Goal: Information Seeking & Learning: Learn about a topic

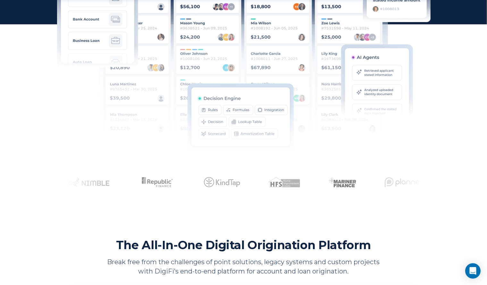
scroll to position [321, 0]
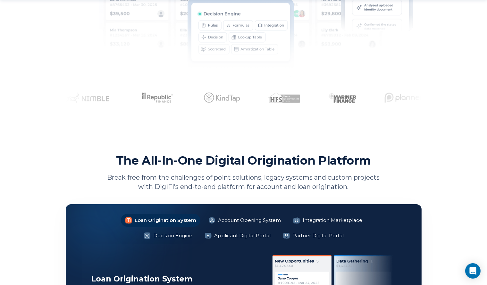
click at [283, 175] on p "Break free from the challenges of point solutions, legacy systems and custom pr…" at bounding box center [243, 182] width 279 height 19
click at [285, 163] on h2 "The All-In-One Digital Origination Platform" at bounding box center [243, 160] width 255 height 15
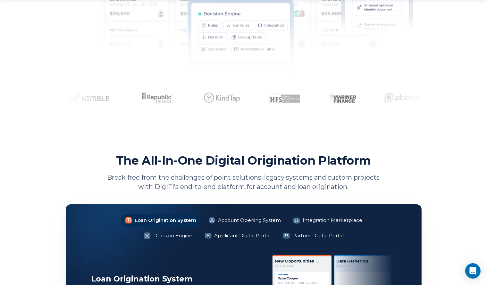
click at [221, 183] on p "Break free from the challenges of point solutions, legacy systems and custom pr…" at bounding box center [243, 182] width 279 height 19
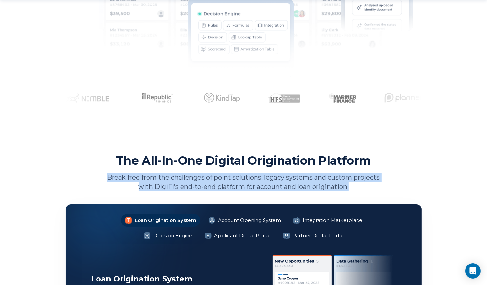
click at [221, 183] on p "Break free from the challenges of point solutions, legacy systems and custom pr…" at bounding box center [243, 182] width 279 height 19
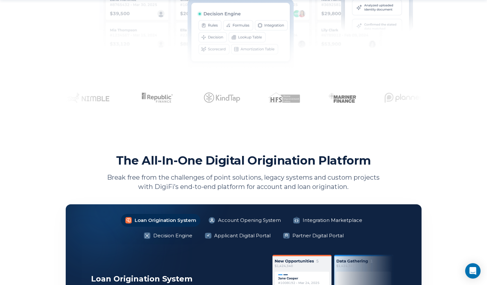
click at [232, 163] on h2 "The All-In-One Digital Origination Platform" at bounding box center [243, 160] width 255 height 15
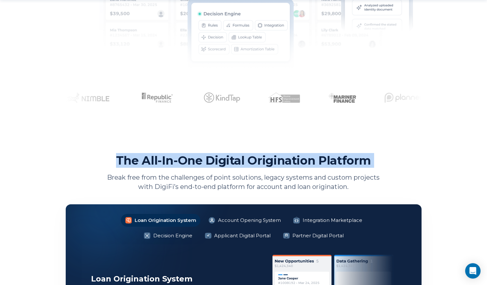
click at [232, 163] on h2 "The All-In-One Digital Origination Platform" at bounding box center [243, 160] width 255 height 15
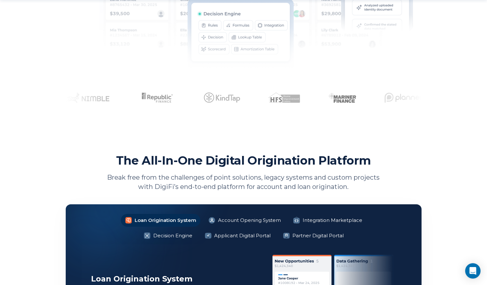
click at [235, 185] on p "Break free from the challenges of point solutions, legacy systems and custom pr…" at bounding box center [243, 182] width 279 height 19
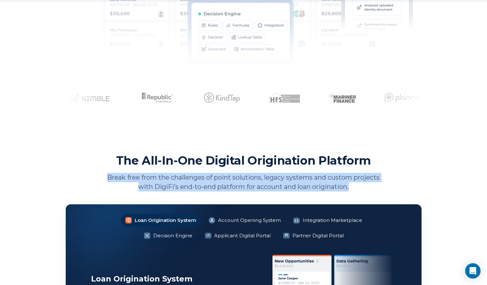
click at [235, 185] on p "Break free from the challenges of point solutions, legacy systems and custom pr…" at bounding box center [243, 182] width 279 height 19
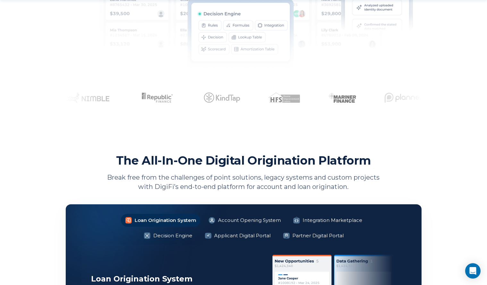
click at [252, 165] on h2 "The All-In-One Digital Origination Platform" at bounding box center [243, 160] width 255 height 15
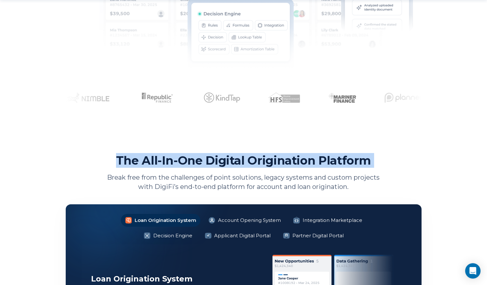
click at [252, 165] on h2 "The All-In-One Digital Origination Platform" at bounding box center [243, 160] width 255 height 15
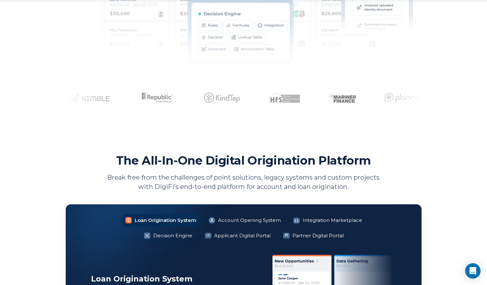
click at [245, 180] on p "Break free from the challenges of point solutions, legacy systems and custom pr…" at bounding box center [243, 182] width 279 height 19
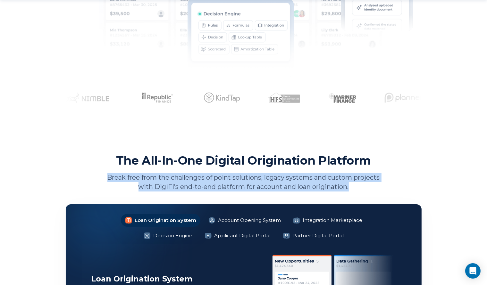
click at [245, 180] on p "Break free from the challenges of point solutions, legacy systems and custom pr…" at bounding box center [243, 182] width 279 height 19
click at [275, 182] on p "Break free from the challenges of point solutions, legacy systems and custom pr…" at bounding box center [243, 182] width 279 height 19
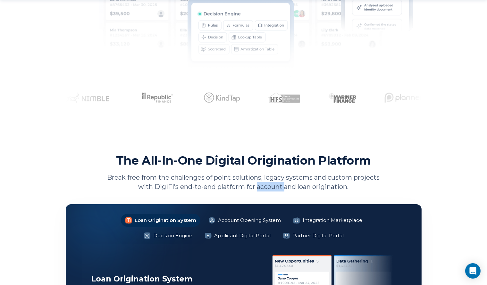
click at [275, 182] on p "Break free from the challenges of point solutions, legacy systems and custom pr…" at bounding box center [243, 182] width 279 height 19
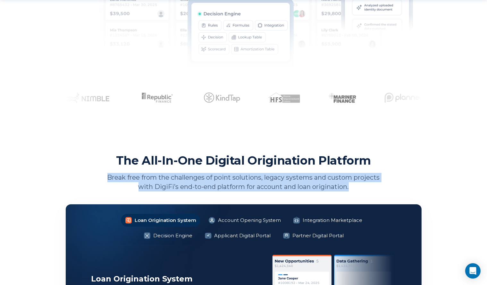
click at [275, 182] on p "Break free from the challenges of point solutions, legacy systems and custom pr…" at bounding box center [243, 182] width 279 height 19
click at [275, 180] on p "Break free from the challenges of point solutions, legacy systems and custom pr…" at bounding box center [243, 182] width 279 height 19
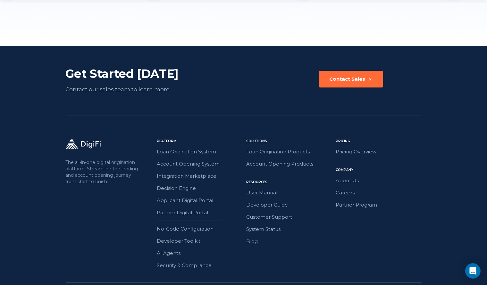
scroll to position [1794, 0]
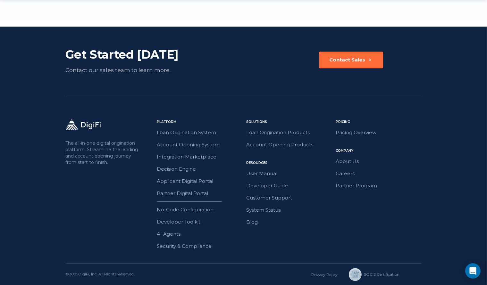
click at [109, 71] on div "Contact our sales team to learn more." at bounding box center [137, 70] width 143 height 9
click at [113, 57] on div "Get Started [DATE]" at bounding box center [137, 54] width 143 height 15
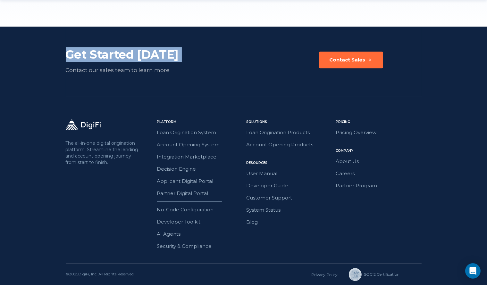
click at [113, 57] on div "Get Started [DATE]" at bounding box center [137, 54] width 143 height 15
click at [316, 130] on link "Loan Origination Products" at bounding box center [289, 133] width 86 height 8
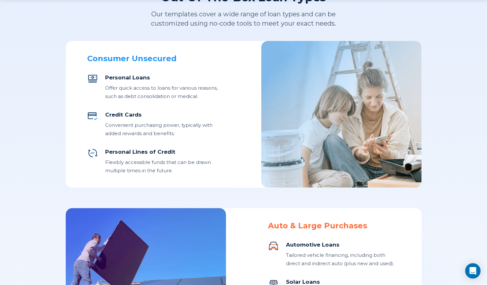
scroll to position [256, 0]
